Goal: Find specific page/section: Find specific page/section

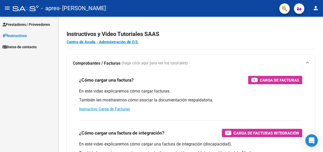
click at [42, 23] on span "Prestadores / Proveedores" at bounding box center [26, 25] width 47 height 6
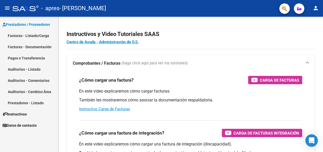
click at [31, 58] on link "Pagos x Transferencia" at bounding box center [29, 57] width 58 height 11
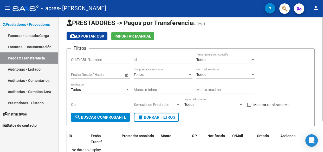
click at [323, 46] on div at bounding box center [322, 73] width 1 height 104
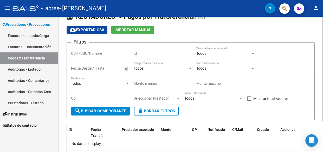
scroll to position [13, 0]
click at [323, 60] on div at bounding box center [322, 78] width 1 height 104
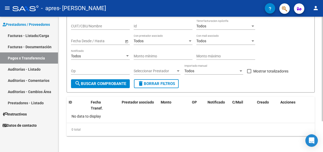
click at [323, 54] on div at bounding box center [322, 99] width 1 height 104
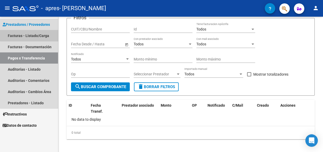
click at [31, 34] on link "Facturas - Listado/Carga" at bounding box center [29, 35] width 58 height 11
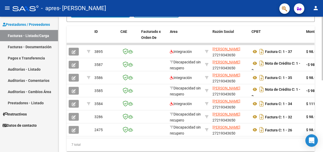
scroll to position [134, 0]
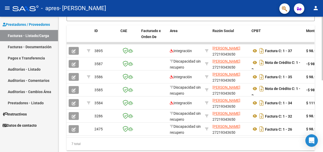
click at [323, 115] on div at bounding box center [322, 113] width 1 height 64
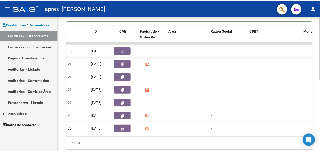
scroll to position [0, 0]
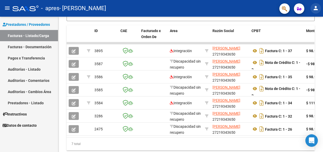
click at [316, 7] on mat-icon "person" at bounding box center [316, 8] width 6 height 6
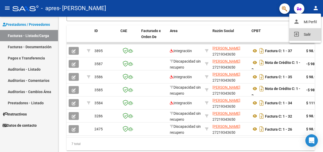
click at [307, 33] on button "exit_to_app Salir" at bounding box center [306, 34] width 32 height 13
